Goal: Task Accomplishment & Management: Use online tool/utility

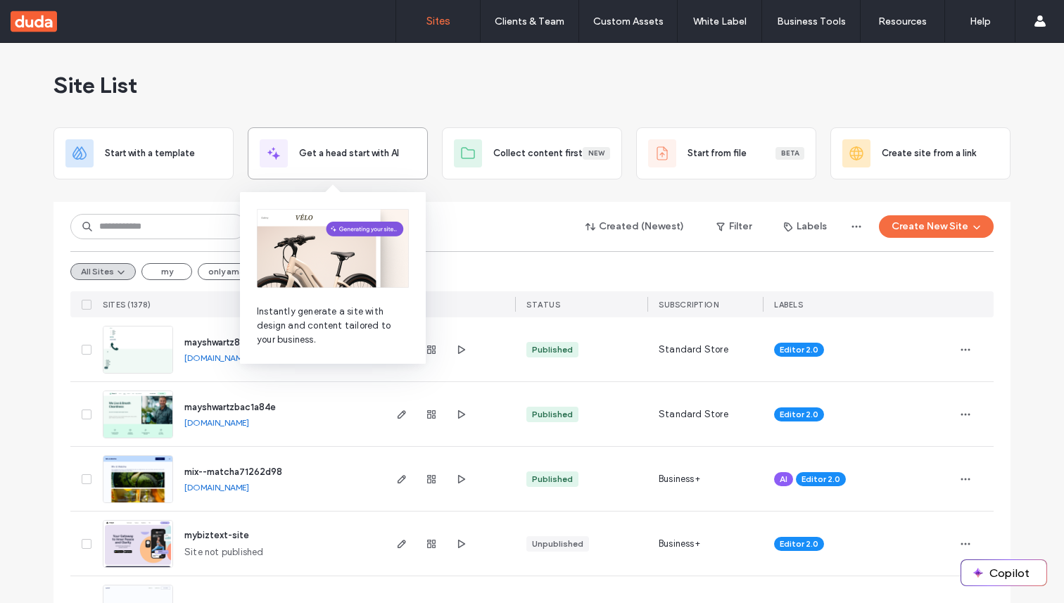
click at [336, 148] on span "Get a head start with AI" at bounding box center [349, 153] width 100 height 14
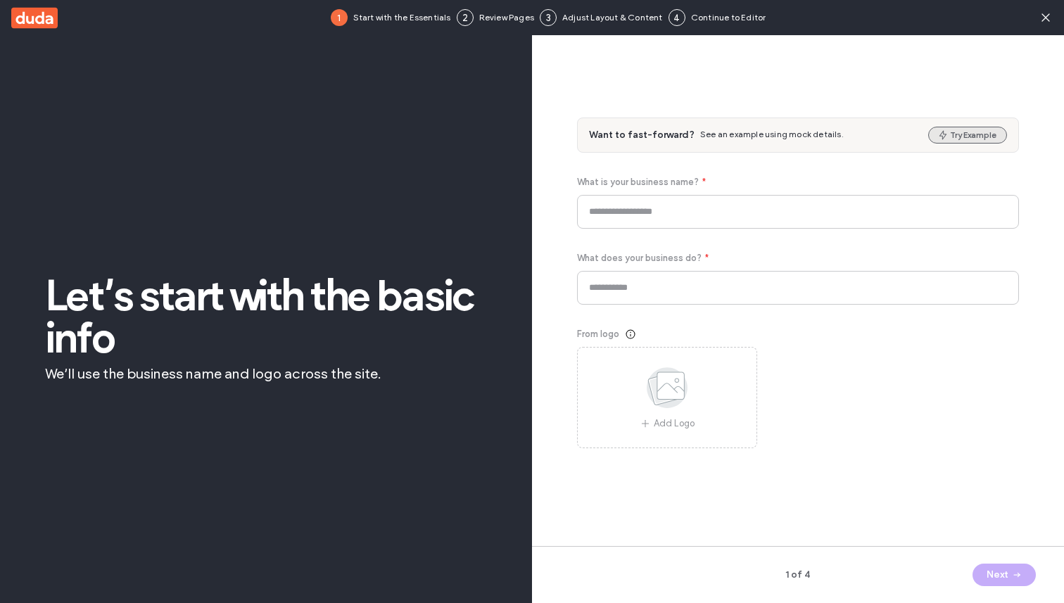
click at [965, 130] on button "Try Example" at bounding box center [967, 135] width 79 height 17
type input "*****"
type input "**********"
click at [1004, 573] on button "Next" at bounding box center [1003, 575] width 63 height 23
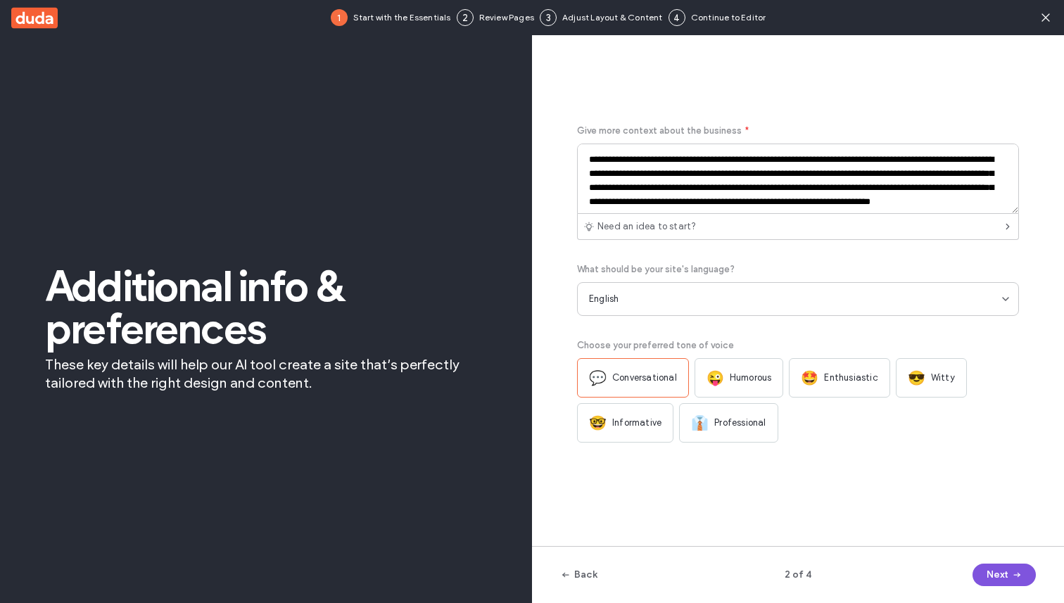
click at [1004, 573] on button "Next" at bounding box center [1003, 575] width 63 height 23
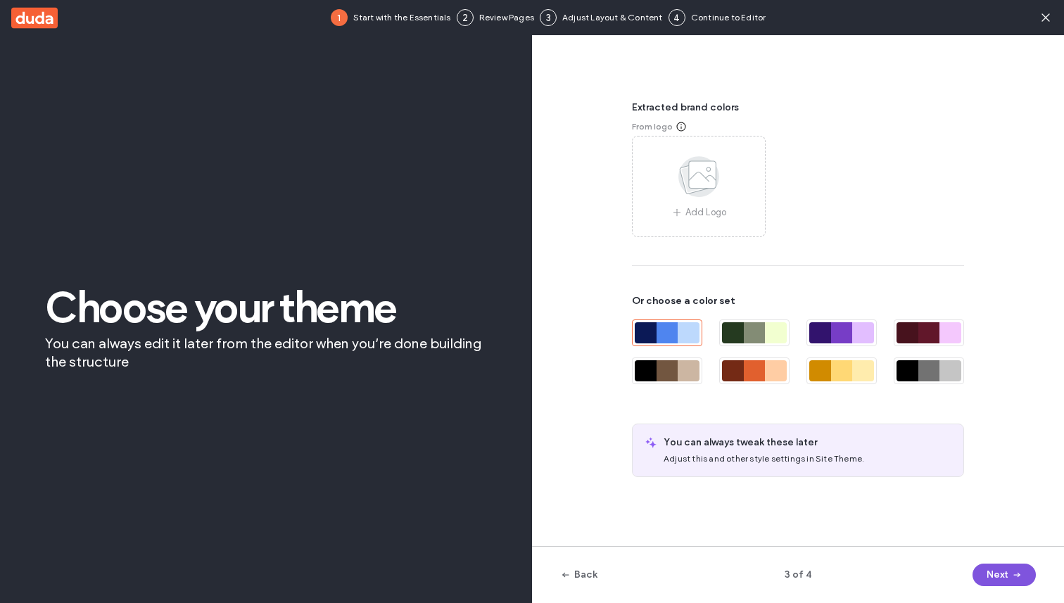
click at [1004, 573] on button "Next" at bounding box center [1003, 575] width 63 height 23
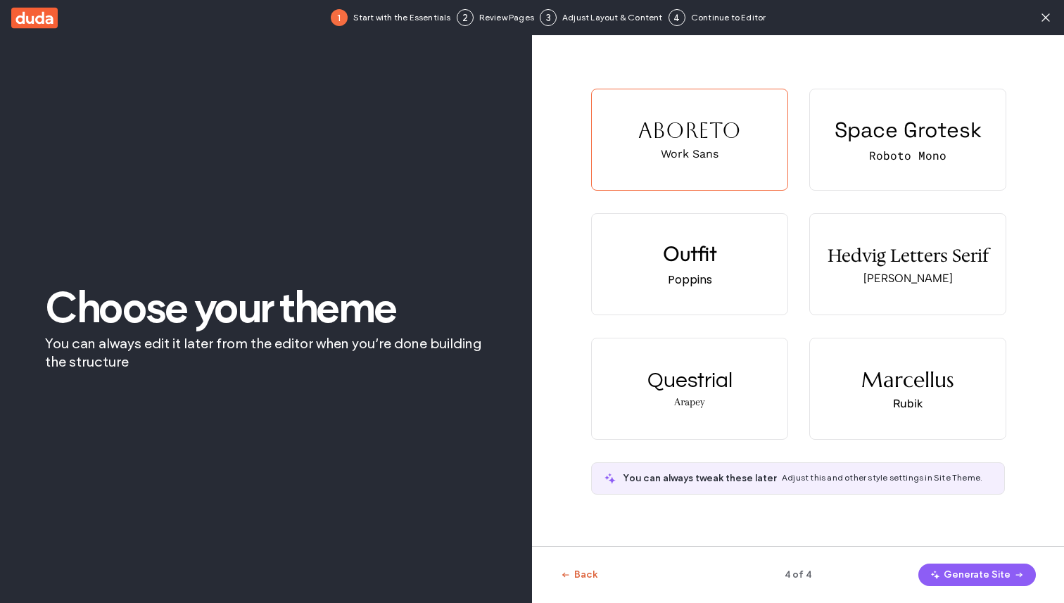
click at [588, 570] on button "Back" at bounding box center [578, 575] width 37 height 23
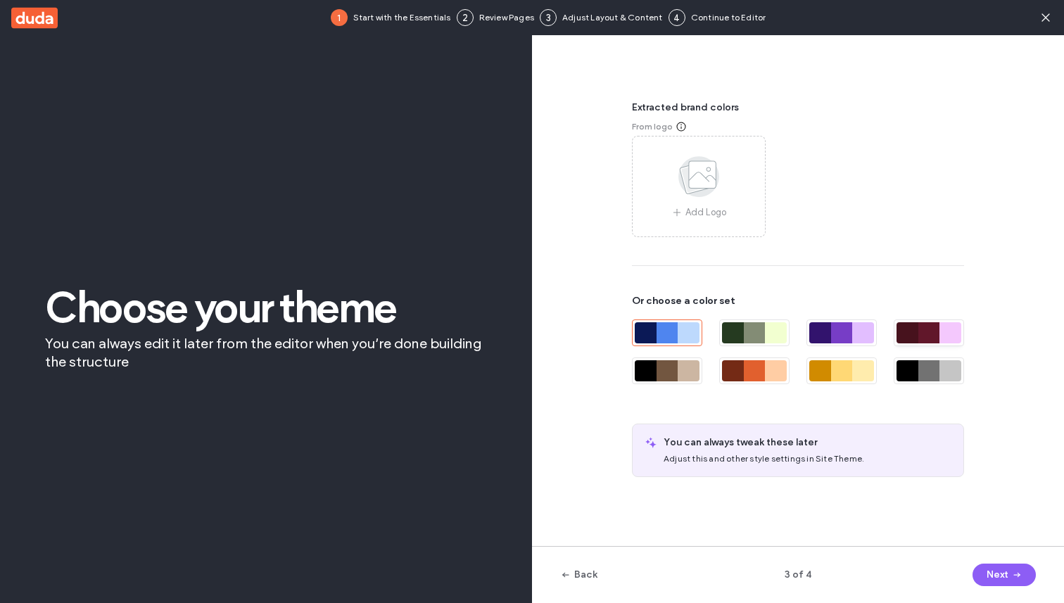
click at [934, 322] on div at bounding box center [929, 332] width 22 height 21
click at [991, 570] on button "Next" at bounding box center [1003, 575] width 63 height 23
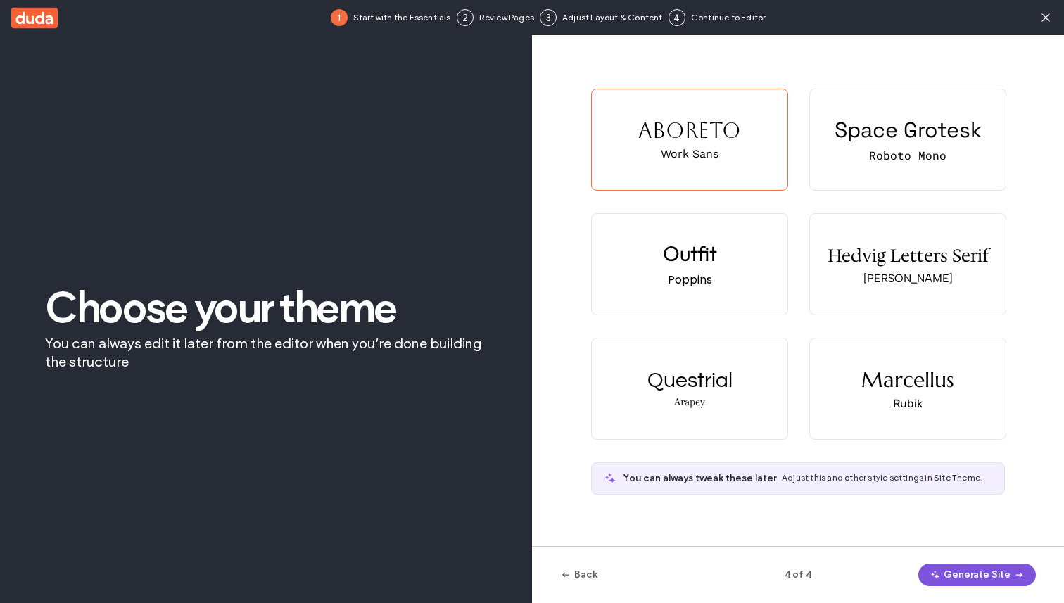
click at [991, 570] on button "Generate Site" at bounding box center [977, 575] width 118 height 23
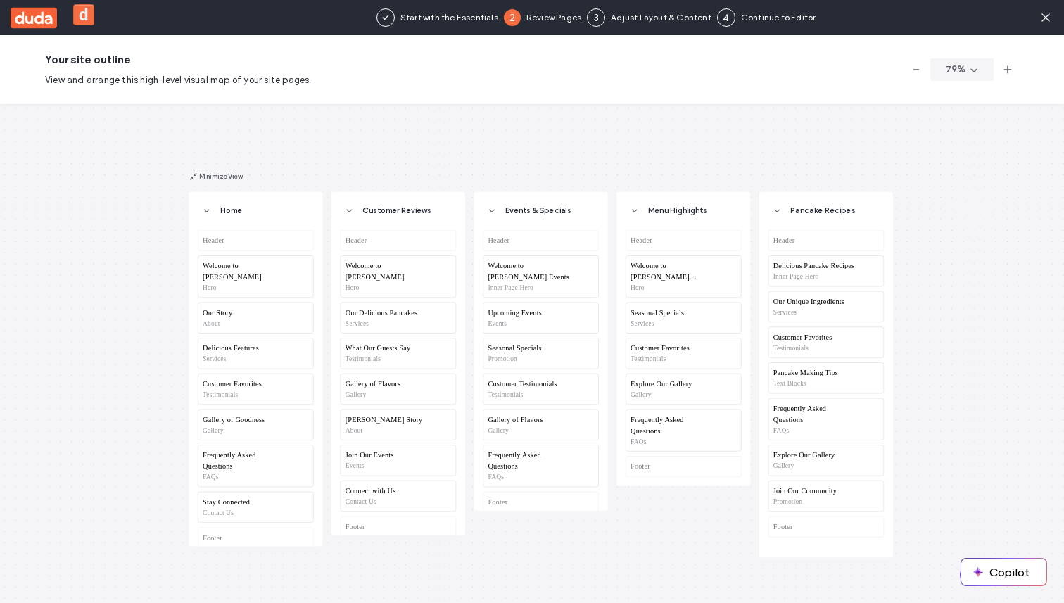
click at [960, 573] on button "Continue" at bounding box center [1001, 575] width 82 height 23
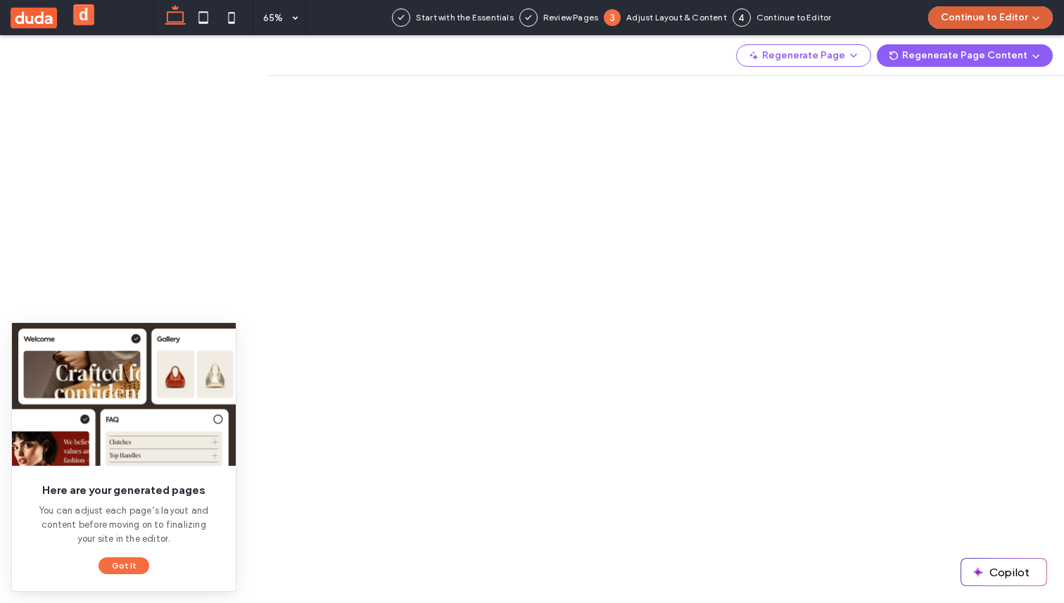
click at [977, 17] on button "Continue to Editor" at bounding box center [990, 17] width 125 height 23
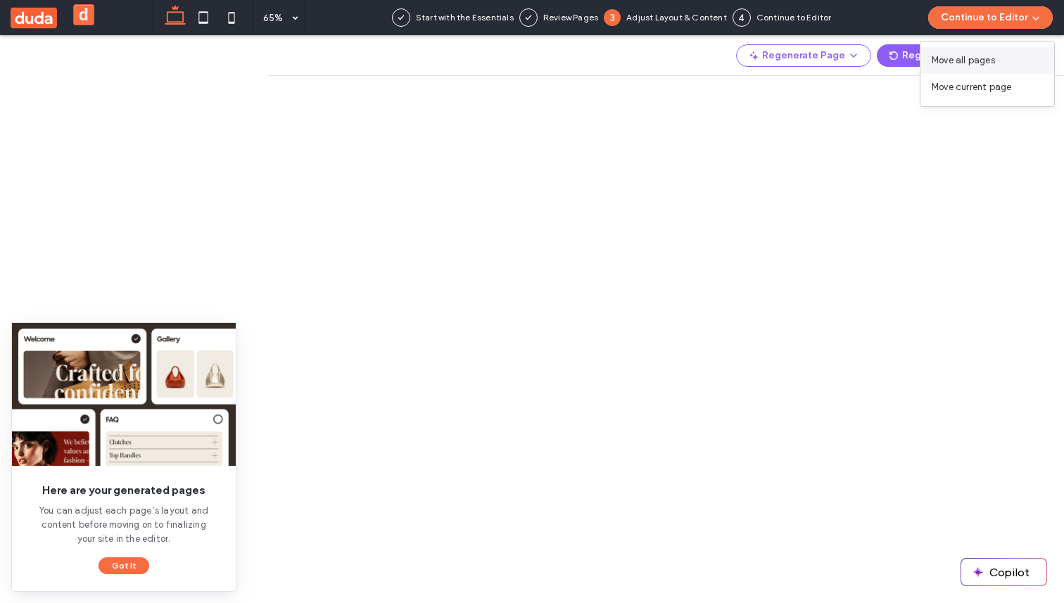
click at [972, 62] on span "Move all pages" at bounding box center [963, 60] width 63 height 14
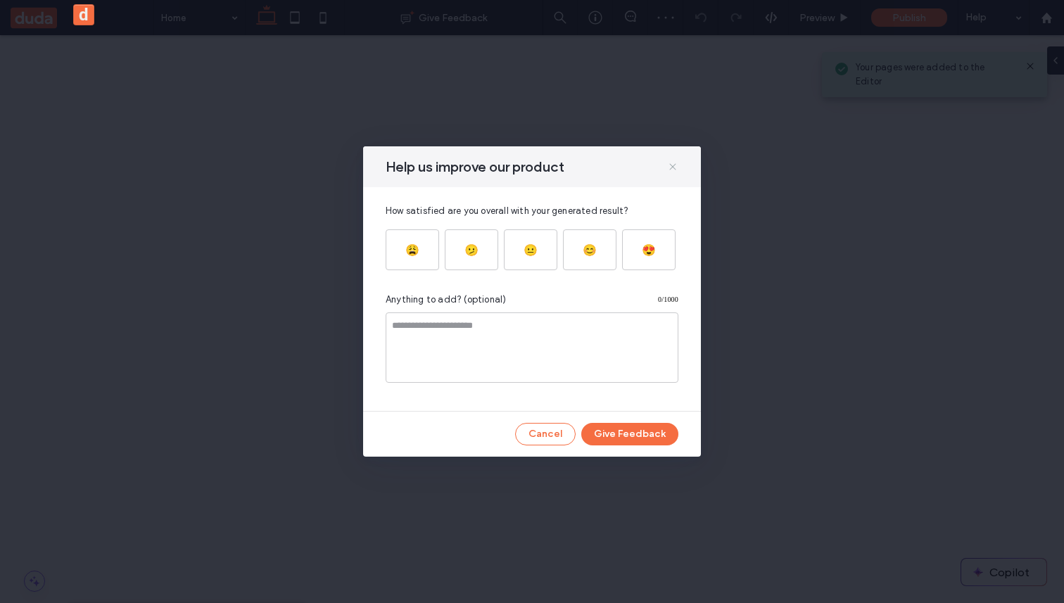
click at [674, 166] on icon at bounding box center [672, 166] width 11 height 11
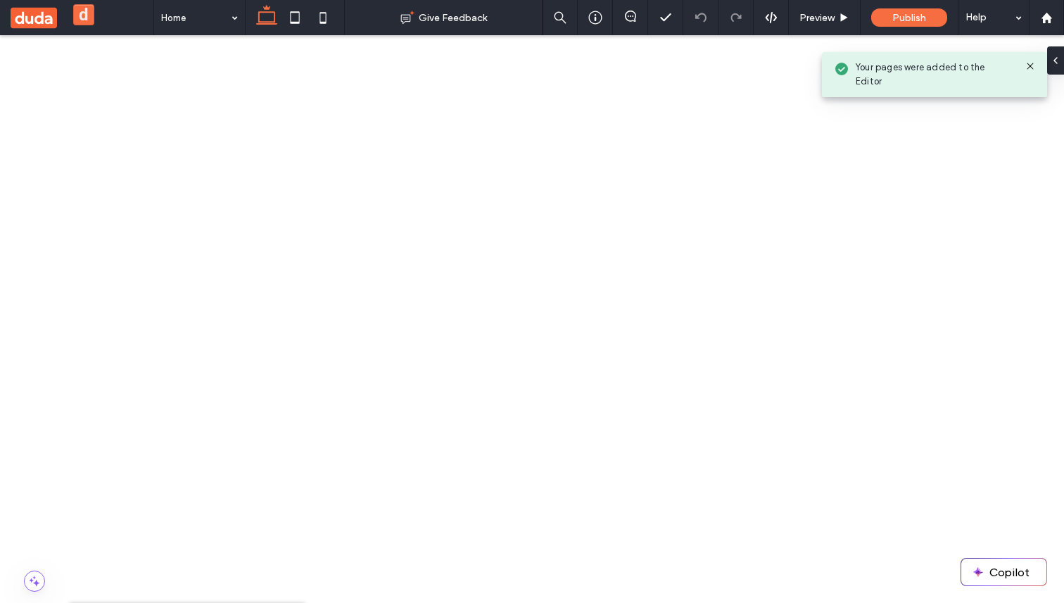
click at [1032, 68] on icon at bounding box center [1029, 66] width 11 height 11
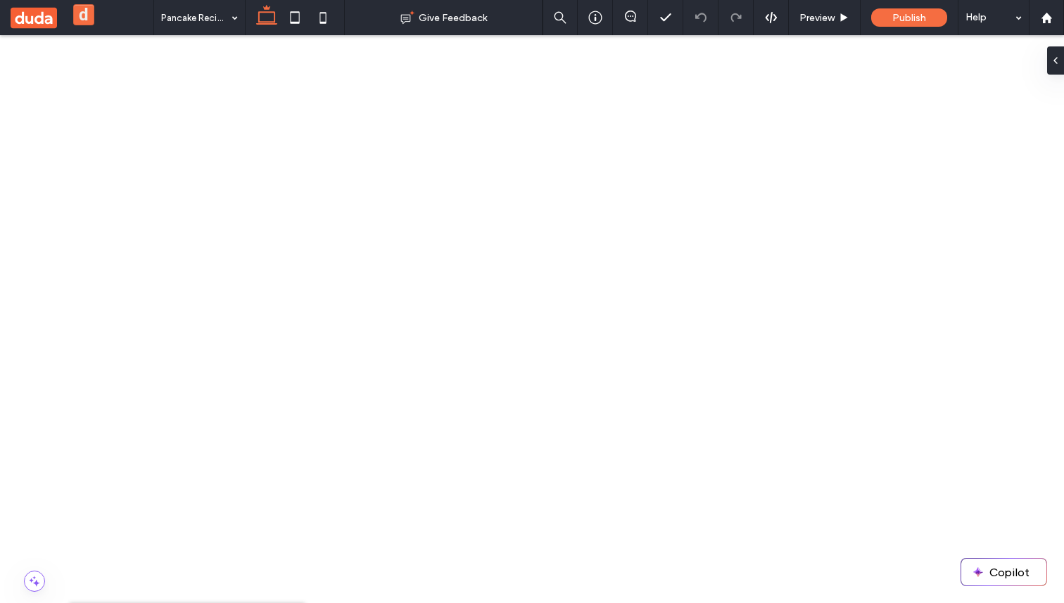
click at [1039, 14] on div at bounding box center [1046, 18] width 34 height 12
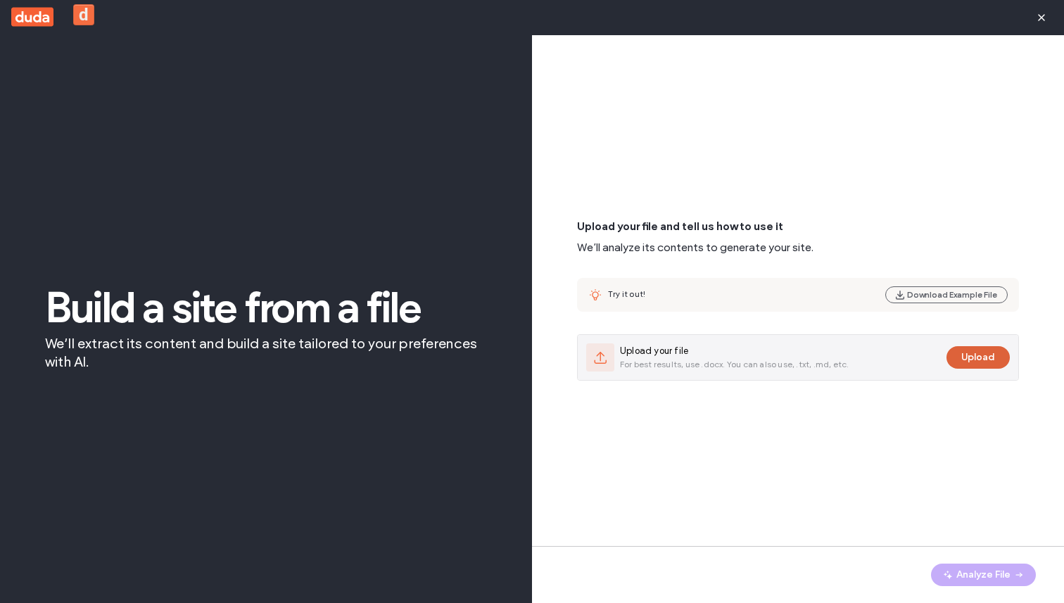
click at [968, 355] on button "Upload" at bounding box center [977, 357] width 63 height 23
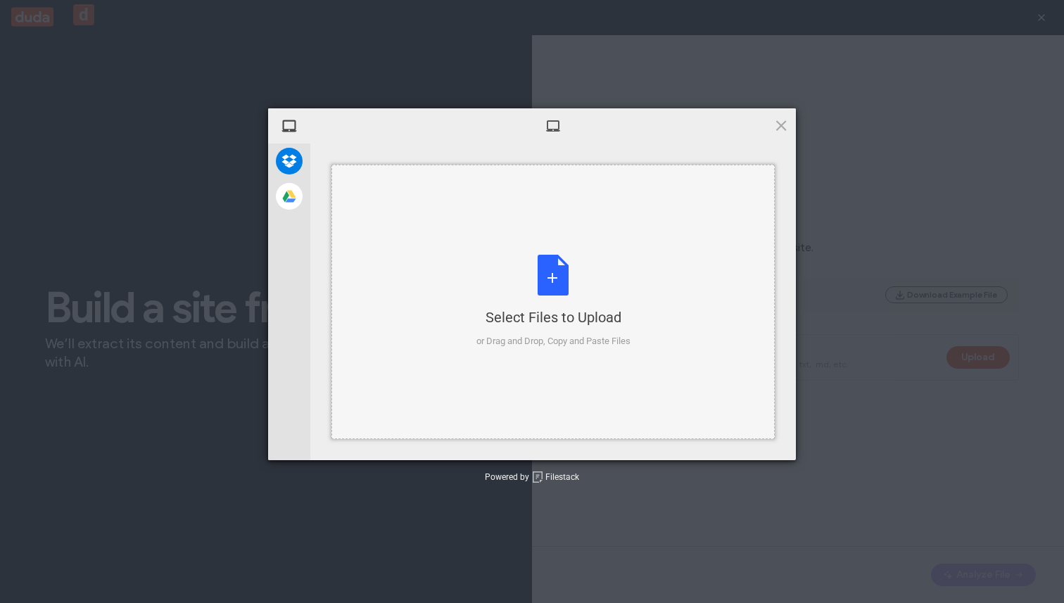
click at [512, 290] on div "Select Files to Upload or Drag and Drop, Copy and Paste Files" at bounding box center [553, 302] width 154 height 94
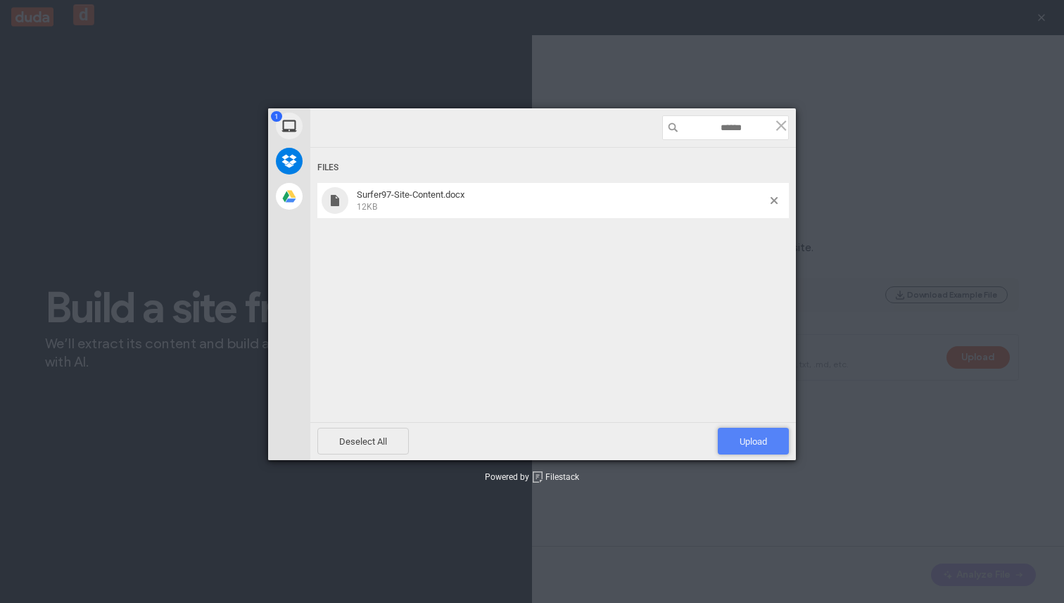
click at [737, 433] on span "Upload 1" at bounding box center [753, 441] width 71 height 27
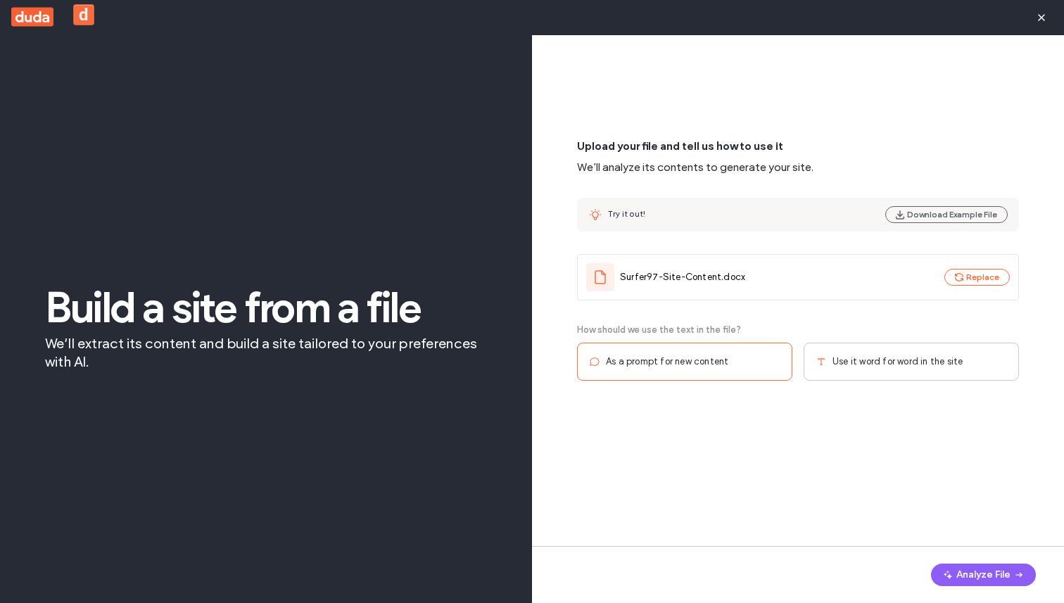
click at [902, 366] on span "Use it word for word in the site" at bounding box center [897, 362] width 130 height 14
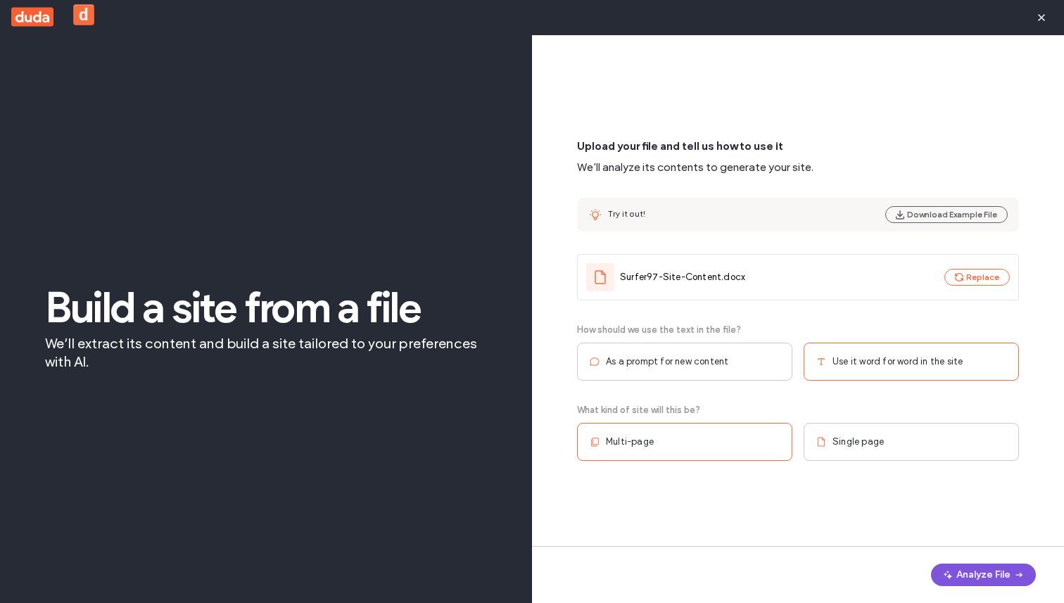
click at [964, 580] on button "Analyze File" at bounding box center [983, 575] width 105 height 23
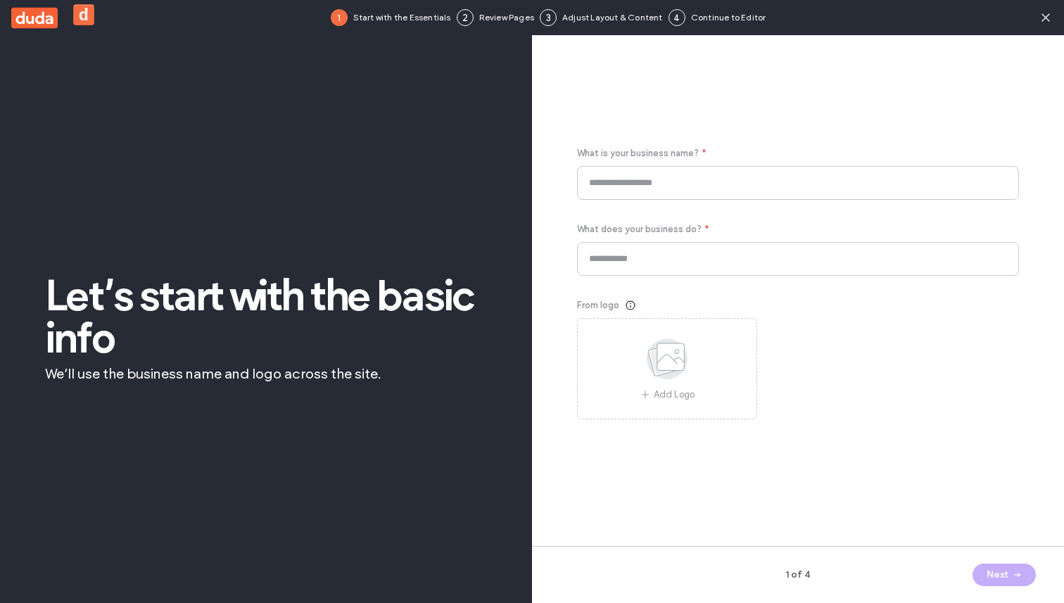
type input "********"
type input "**********"
click at [1005, 566] on button "Next" at bounding box center [1003, 575] width 63 height 23
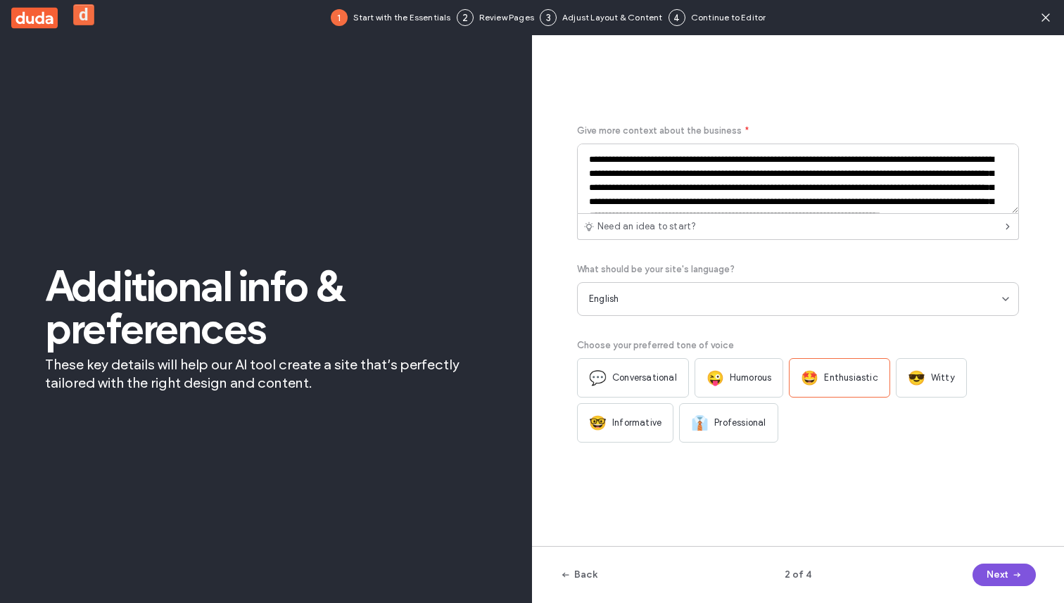
click at [1005, 566] on button "Next" at bounding box center [1003, 575] width 63 height 23
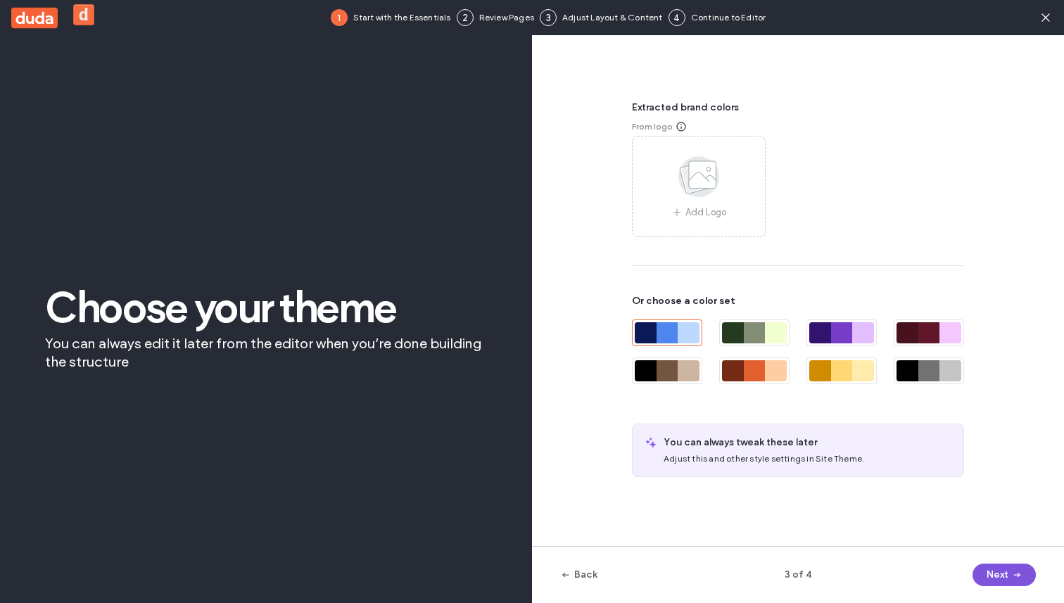
click at [1005, 566] on button "Next" at bounding box center [1003, 575] width 63 height 23
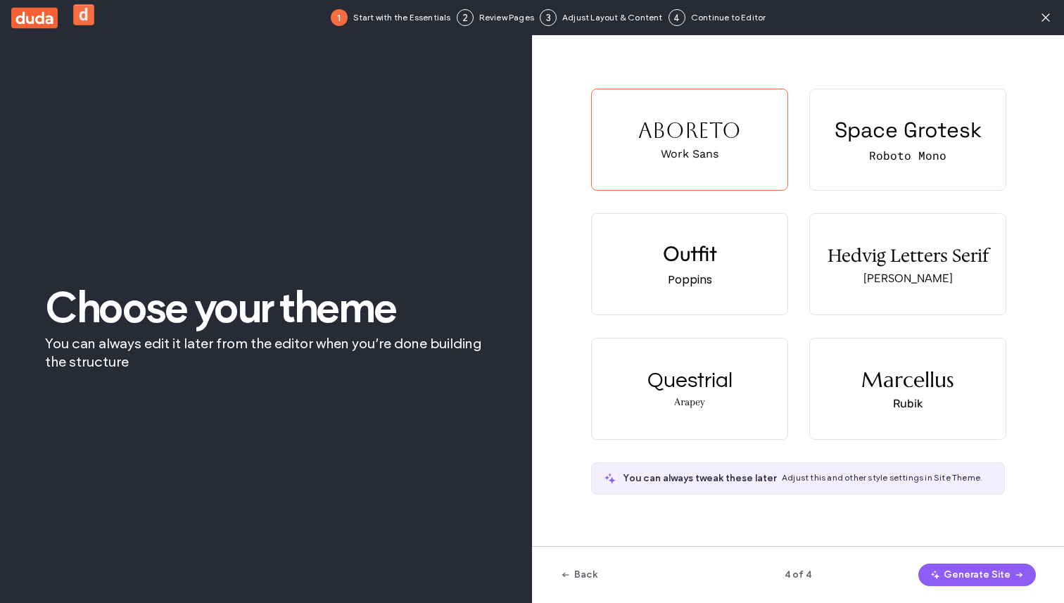
click at [1005, 566] on button "Generate Site" at bounding box center [977, 575] width 118 height 23
